Goal: Task Accomplishment & Management: Manage account settings

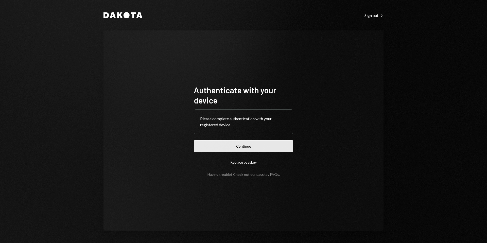
click at [241, 147] on button "Continue" at bounding box center [244, 146] width 100 height 12
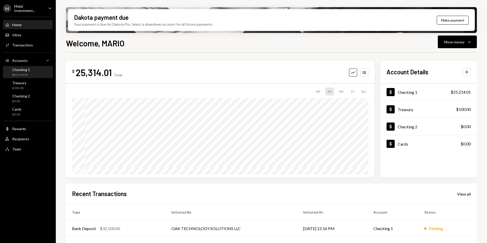
click at [18, 72] on div "Checking 1 $25,214.01" at bounding box center [21, 73] width 18 height 10
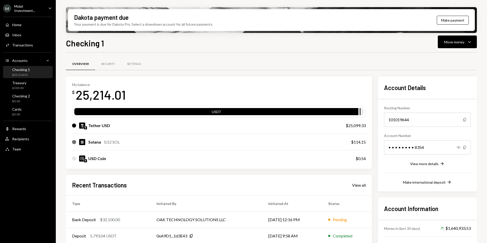
click at [30, 8] on div "Molat Investment..." at bounding box center [29, 8] width 30 height 9
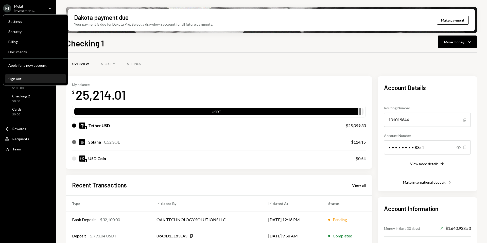
click at [20, 80] on div "Sign out" at bounding box center [35, 79] width 54 height 4
